Goal: Transaction & Acquisition: Purchase product/service

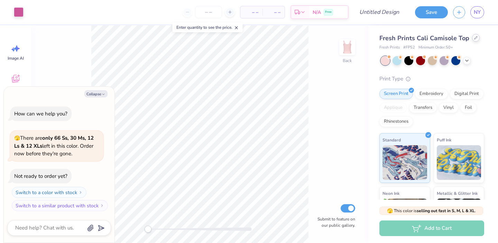
click at [472, 37] on div at bounding box center [476, 38] width 8 height 8
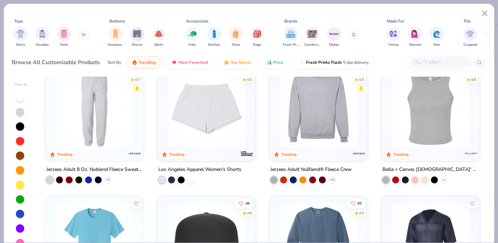
scroll to position [1227, 0]
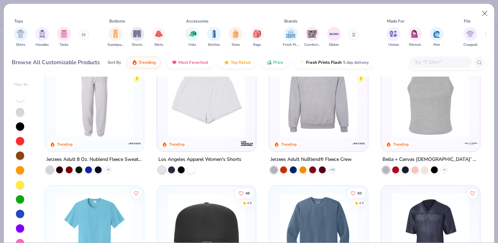
click at [430, 127] on img at bounding box center [430, 98] width 85 height 78
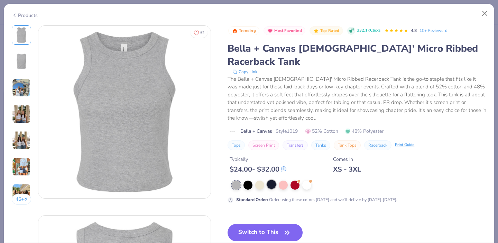
click at [271, 180] on div at bounding box center [271, 184] width 9 height 9
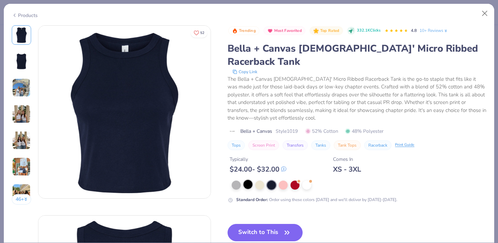
click at [245, 180] on div at bounding box center [248, 184] width 9 height 9
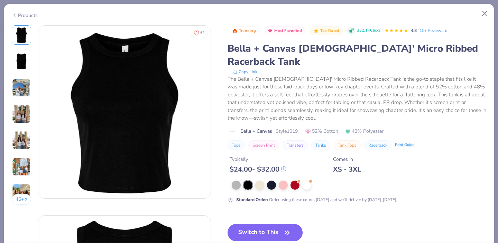
click at [255, 224] on button "Switch to This" at bounding box center [265, 232] width 75 height 17
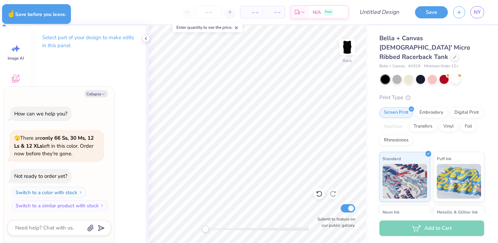
type textarea "x"
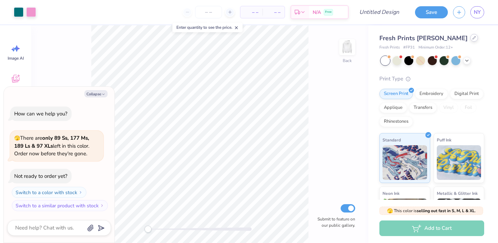
click at [473, 38] on icon at bounding box center [474, 37] width 3 height 3
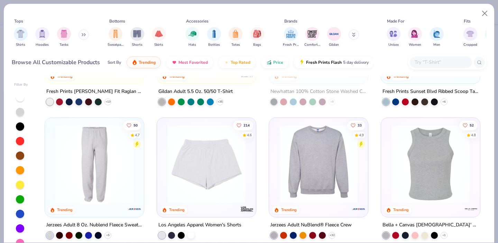
scroll to position [1178, 0]
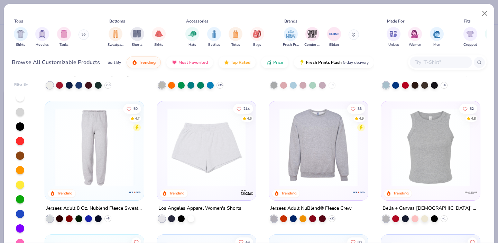
click at [417, 152] on img at bounding box center [430, 147] width 85 height 78
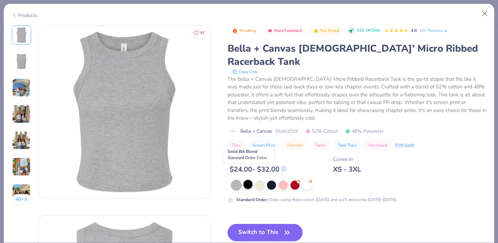
click at [247, 180] on div at bounding box center [248, 184] width 9 height 9
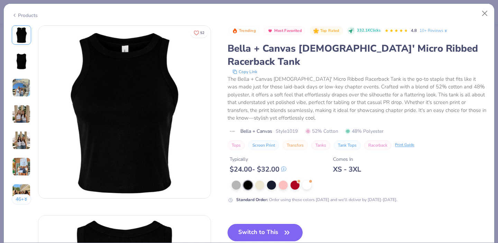
click at [255, 224] on button "Switch to This" at bounding box center [265, 232] width 75 height 17
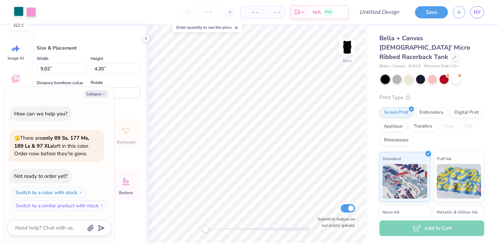
click at [20, 12] on div at bounding box center [19, 12] width 10 height 10
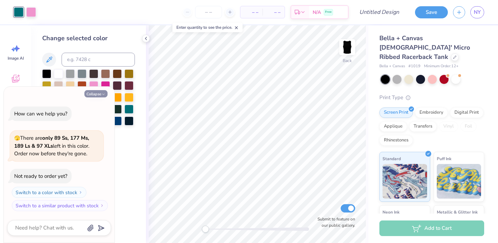
click at [94, 94] on button "Collapse" at bounding box center [95, 93] width 23 height 7
type textarea "x"
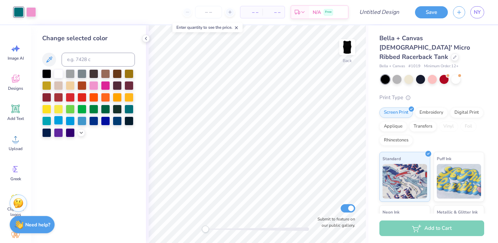
click at [62, 119] on div at bounding box center [58, 120] width 9 height 9
click at [30, 12] on div at bounding box center [31, 12] width 10 height 10
click at [126, 109] on div at bounding box center [129, 108] width 9 height 9
click at [102, 159] on div "Change selected color" at bounding box center [88, 133] width 115 height 217
